Goal: Information Seeking & Learning: Learn about a topic

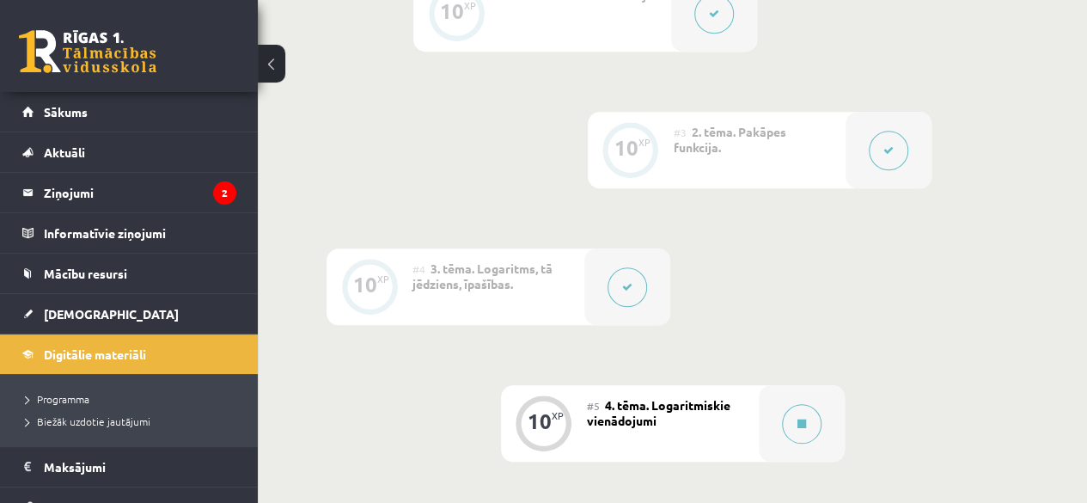
scroll to position [684, 0]
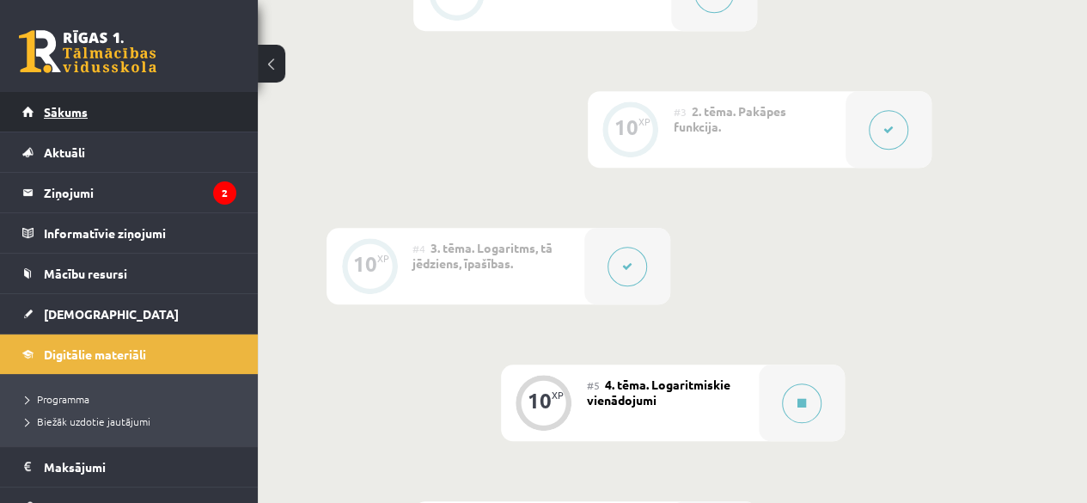
click at [55, 112] on span "Sākums" at bounding box center [66, 111] width 44 height 15
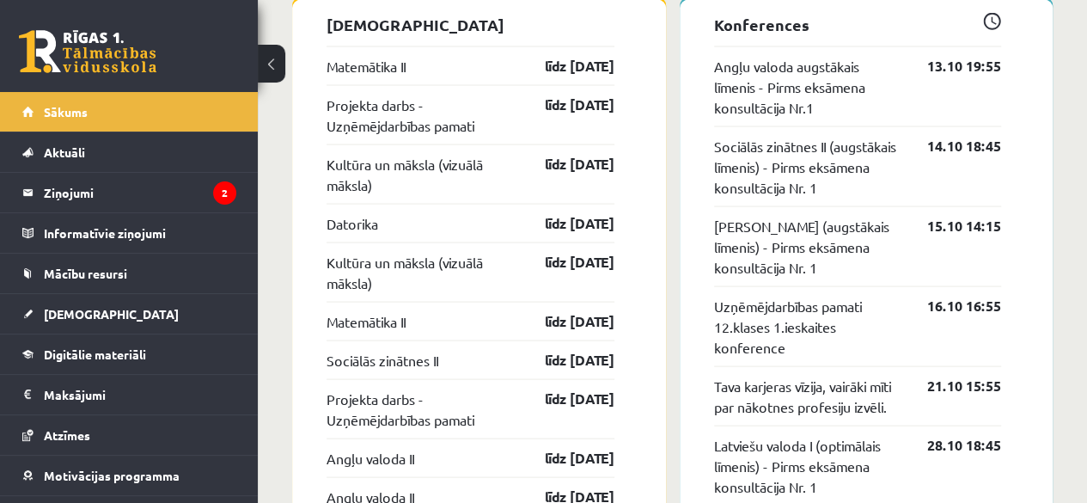
scroll to position [1632, 0]
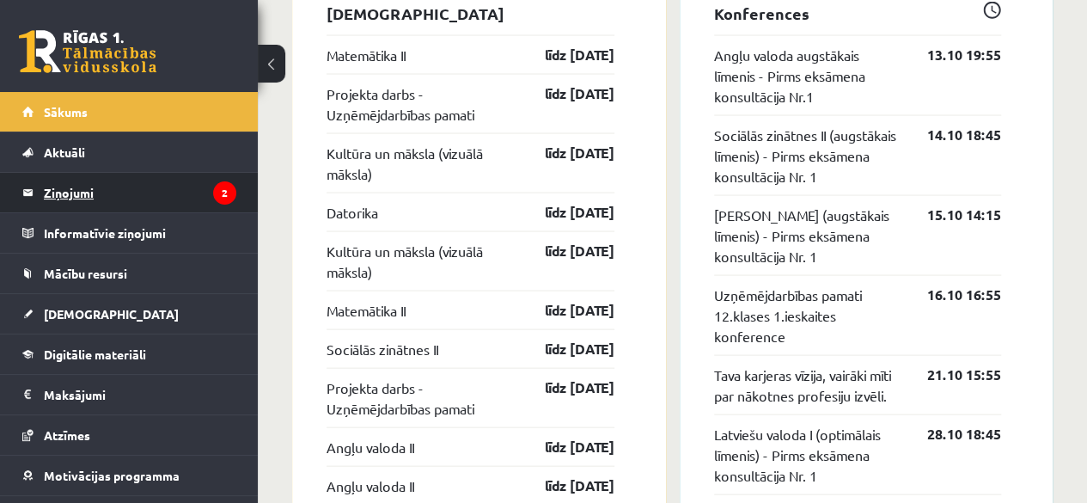
click at [137, 197] on legend "Ziņojumi 2" at bounding box center [140, 193] width 192 height 40
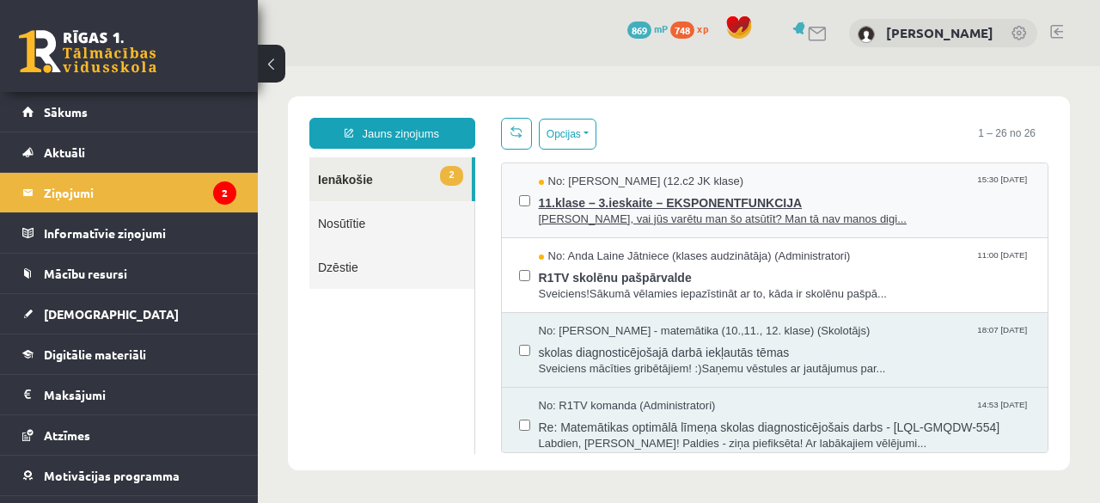
click at [643, 202] on span "11.klase – 3.ieskaite – EKSPONENTFUNKCIJA" at bounding box center [785, 200] width 492 height 21
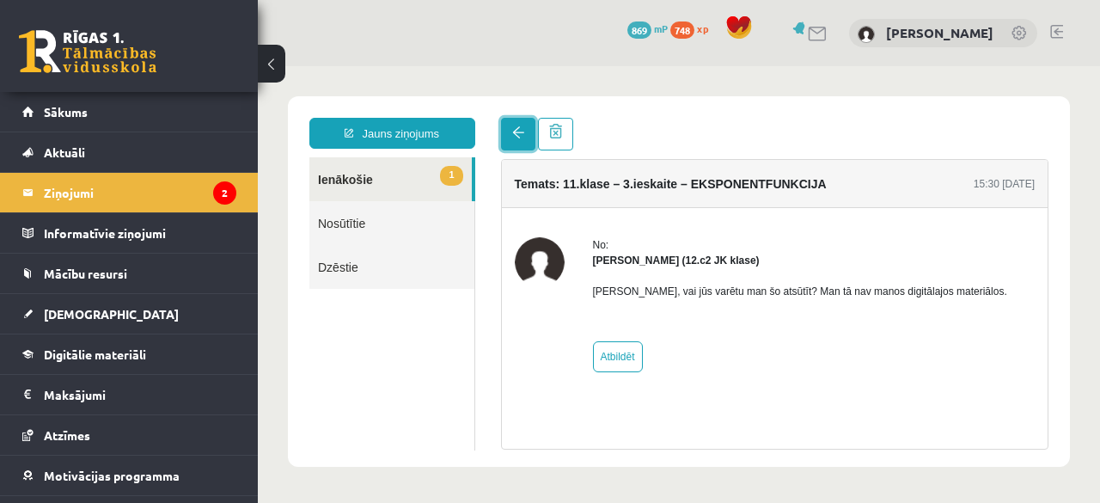
click at [521, 128] on span at bounding box center [518, 132] width 12 height 12
click at [515, 143] on link at bounding box center [518, 134] width 34 height 33
click at [514, 137] on span at bounding box center [518, 132] width 12 height 12
click at [407, 186] on link "1 Ienākošie" at bounding box center [390, 179] width 162 height 44
click at [443, 180] on span "1" at bounding box center [451, 176] width 22 height 20
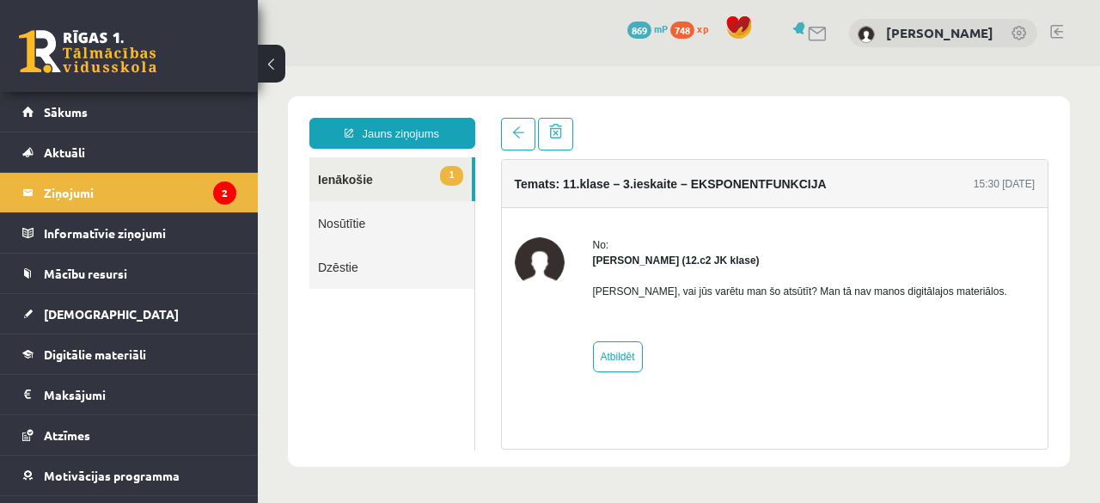
click at [439, 175] on link "1 Ienākošie" at bounding box center [390, 179] width 162 height 44
click at [515, 131] on span at bounding box center [518, 132] width 12 height 12
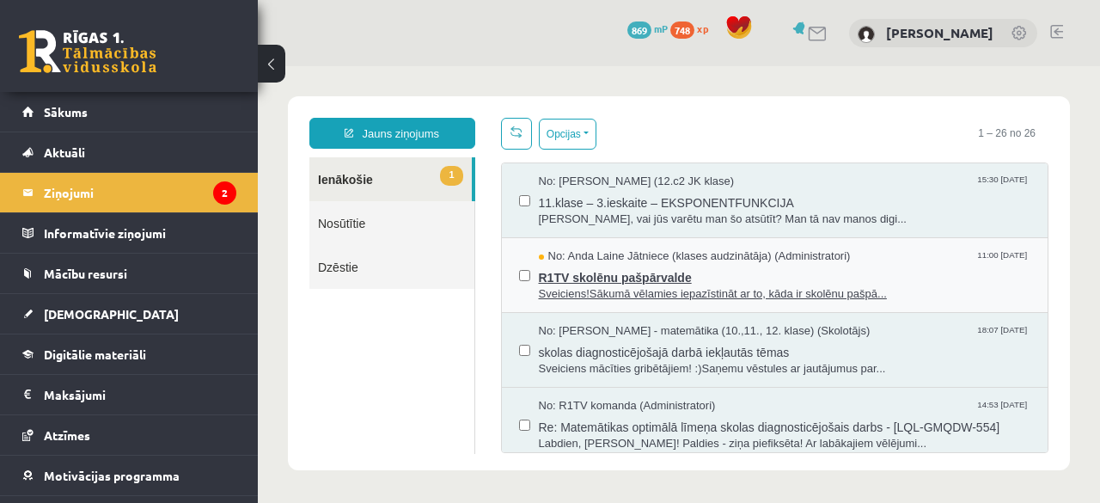
click at [603, 277] on span "R1TV skolēnu pašpārvalde" at bounding box center [785, 275] width 492 height 21
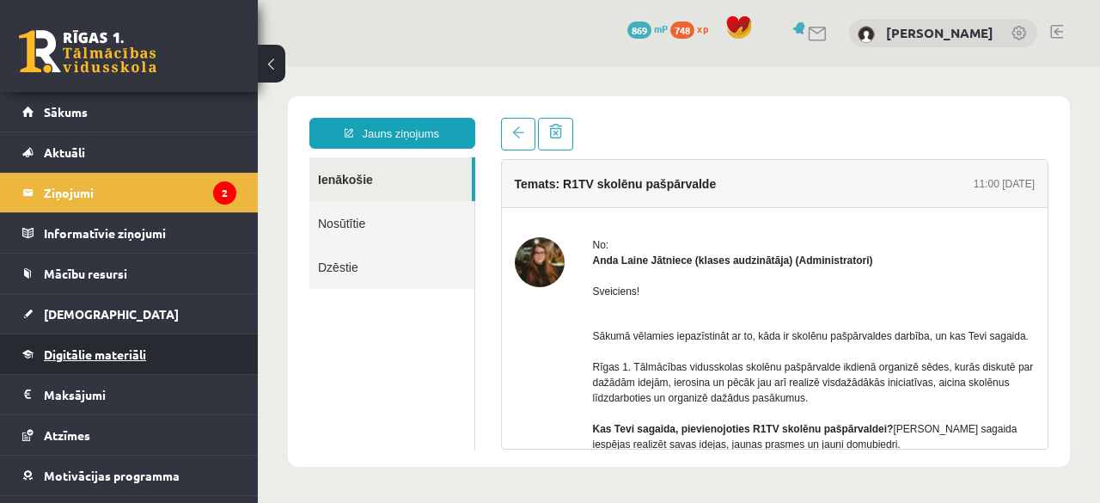
click at [94, 354] on span "Digitālie materiāli" at bounding box center [95, 353] width 102 height 15
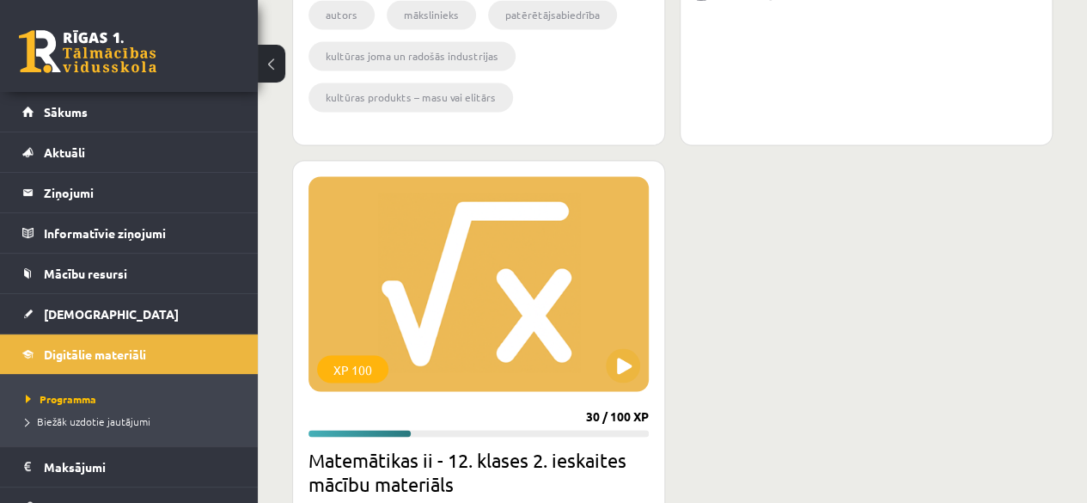
scroll to position [1460, 0]
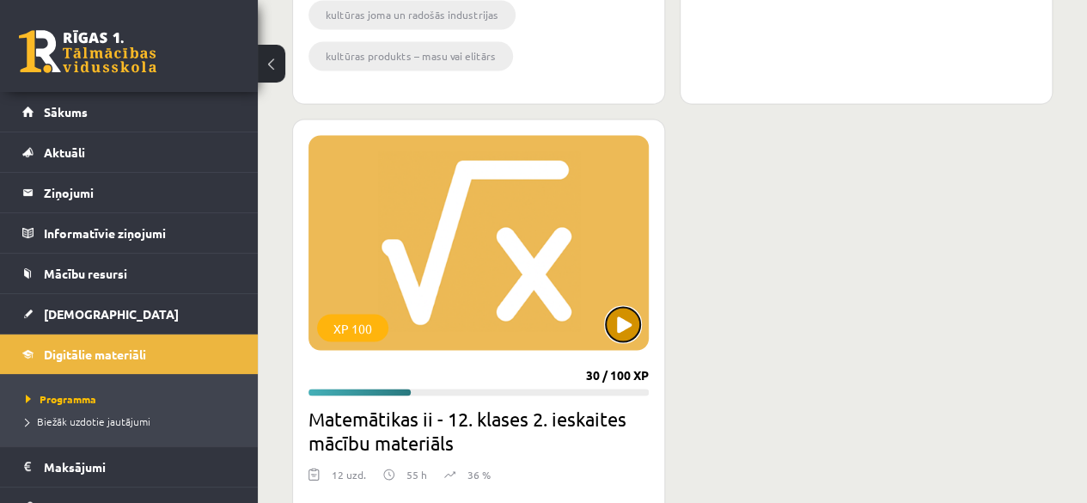
click at [622, 318] on button at bounding box center [623, 324] width 34 height 34
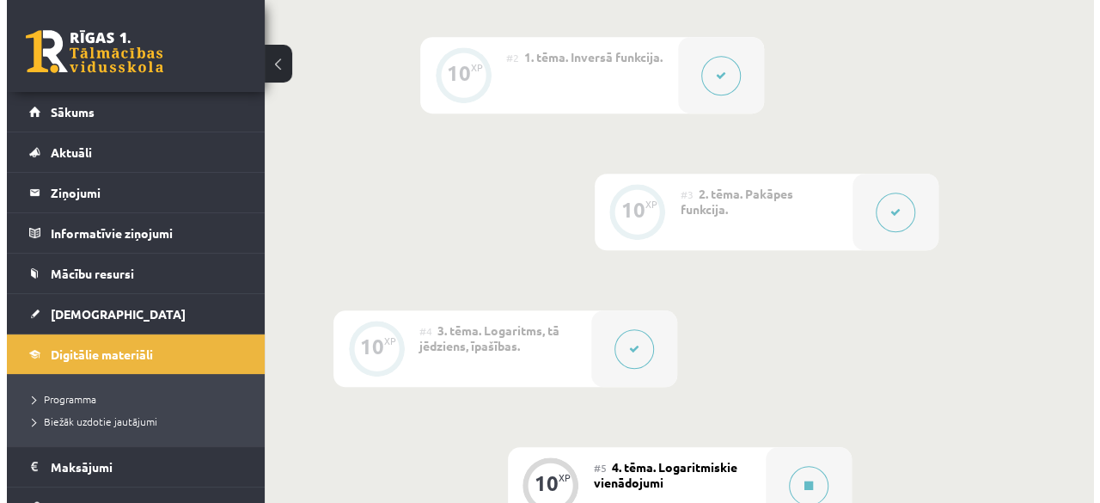
scroll to position [773, 0]
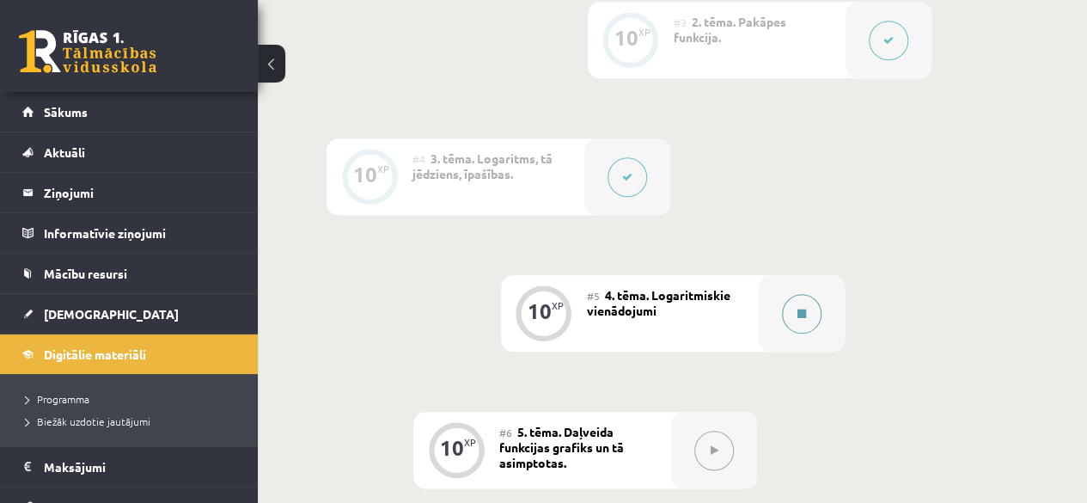
click at [816, 308] on button at bounding box center [802, 314] width 40 height 40
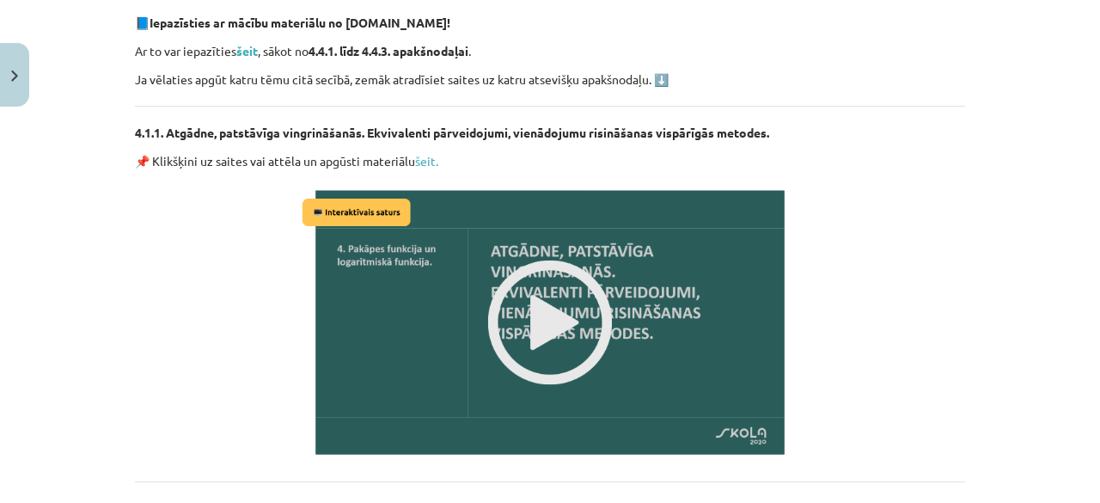
scroll to position [338, 0]
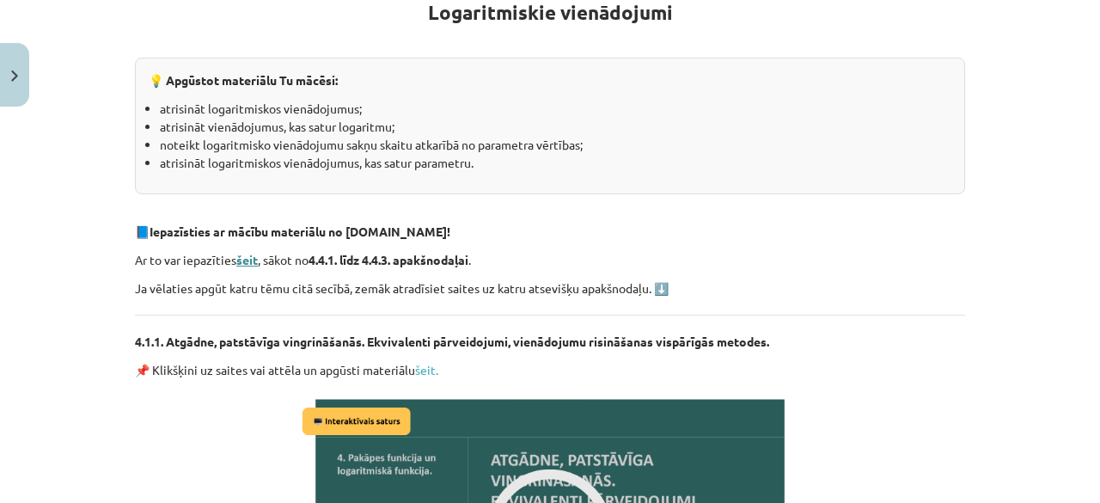
click at [247, 260] on strong "šeit" at bounding box center [246, 259] width 21 height 15
